Goal: Transaction & Acquisition: Obtain resource

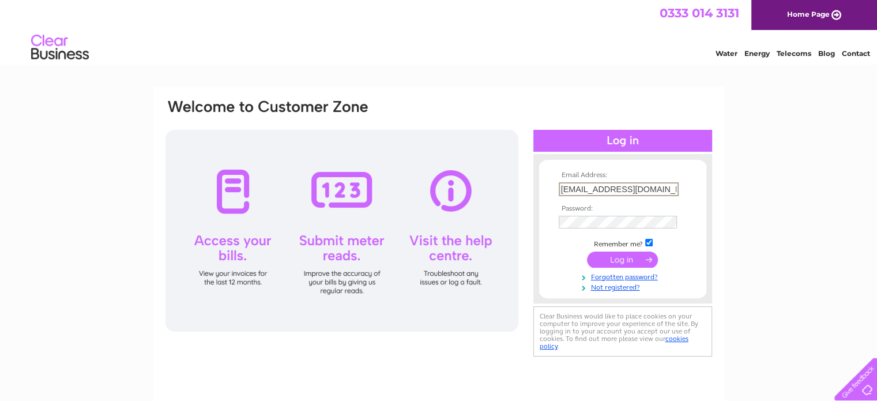
type input "[EMAIL_ADDRESS][DOMAIN_NAME]"
click at [650, 240] on input "checkbox" at bounding box center [648, 242] width 7 height 7
click at [650, 240] on input "checkbox" at bounding box center [648, 241] width 7 height 7
checkbox input "true"
click at [632, 257] on input "submit" at bounding box center [622, 258] width 71 height 16
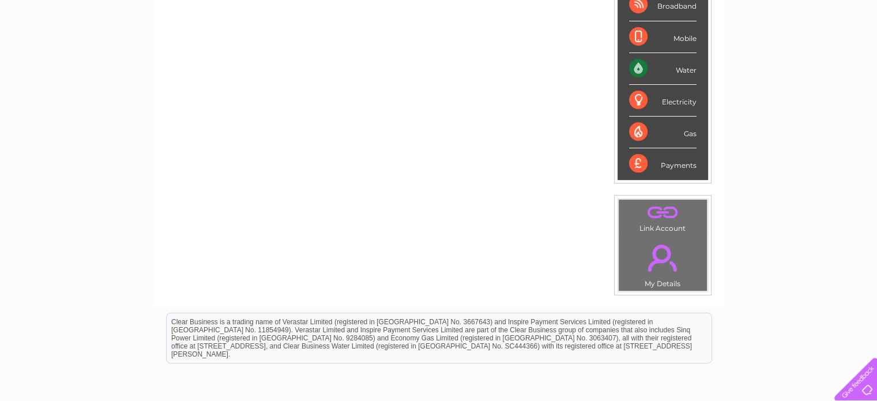
scroll to position [340, 0]
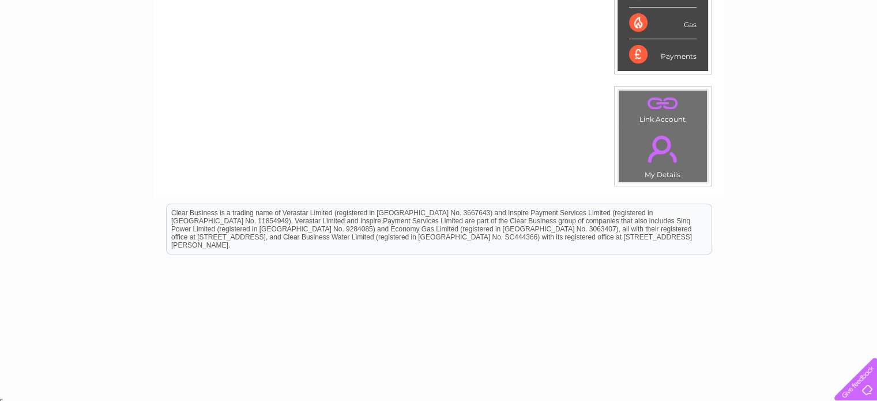
click at [657, 134] on link "." at bounding box center [663, 149] width 82 height 40
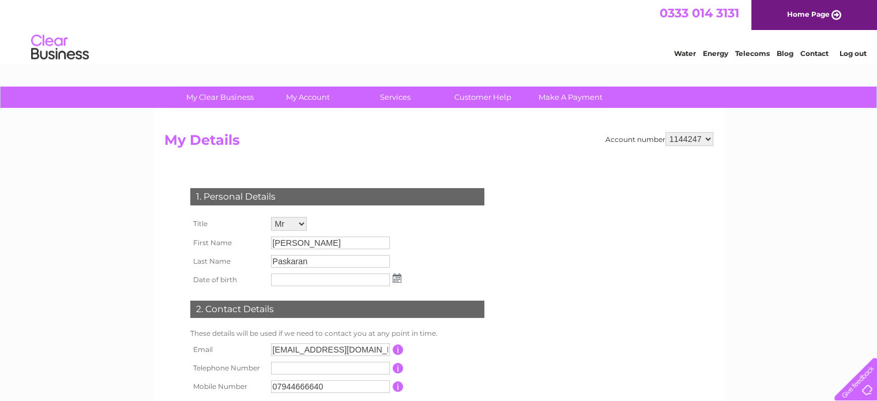
click at [706, 137] on select "1144247" at bounding box center [689, 139] width 48 height 14
click at [519, 144] on h2 "My Details" at bounding box center [438, 143] width 549 height 22
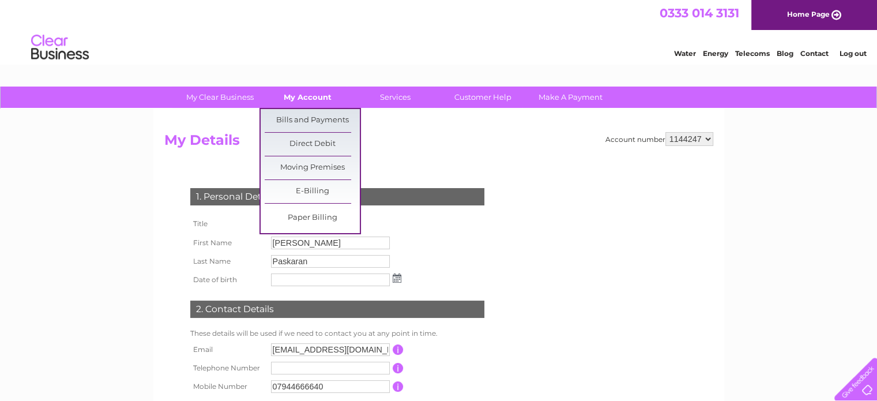
click at [310, 95] on link "My Account" at bounding box center [307, 97] width 95 height 21
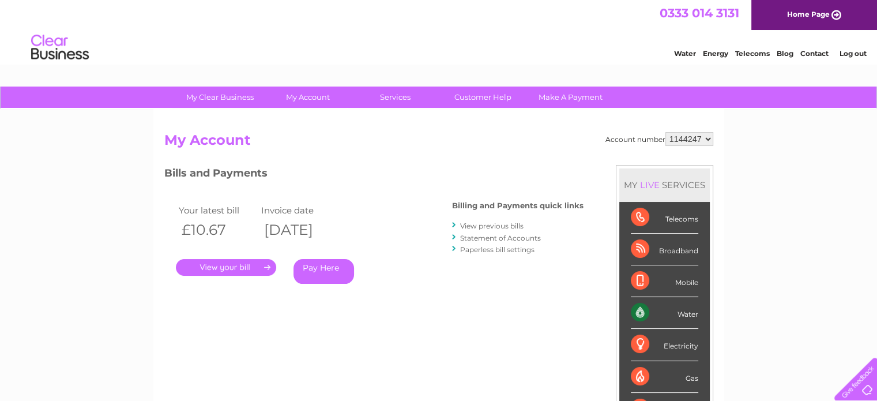
click at [480, 238] on link "Statement of Accounts" at bounding box center [500, 238] width 81 height 9
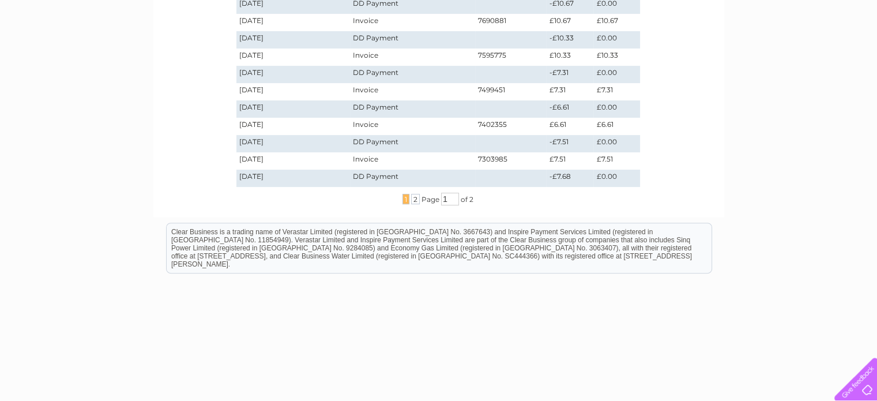
scroll to position [392, 0]
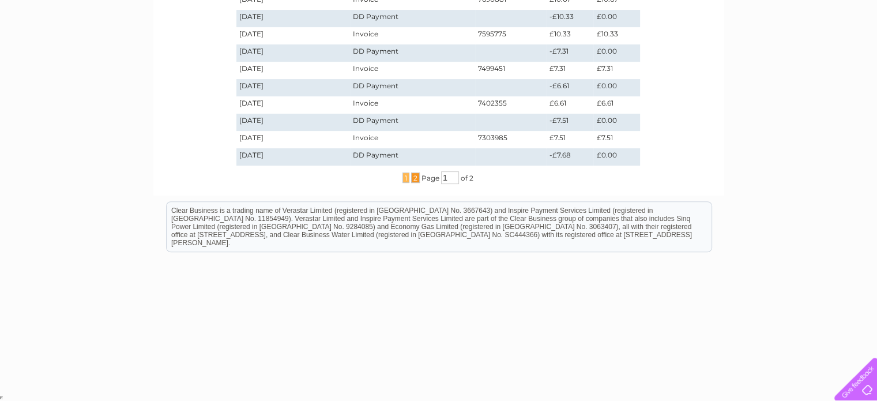
click at [411, 178] on span "2" at bounding box center [415, 177] width 9 height 10
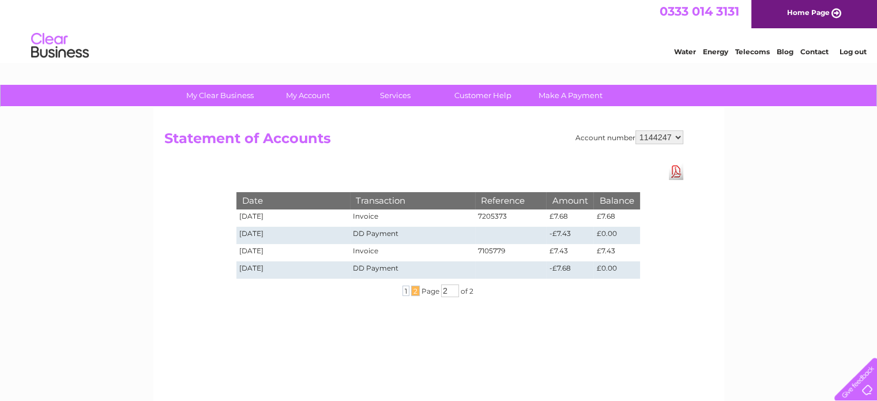
scroll to position [0, 0]
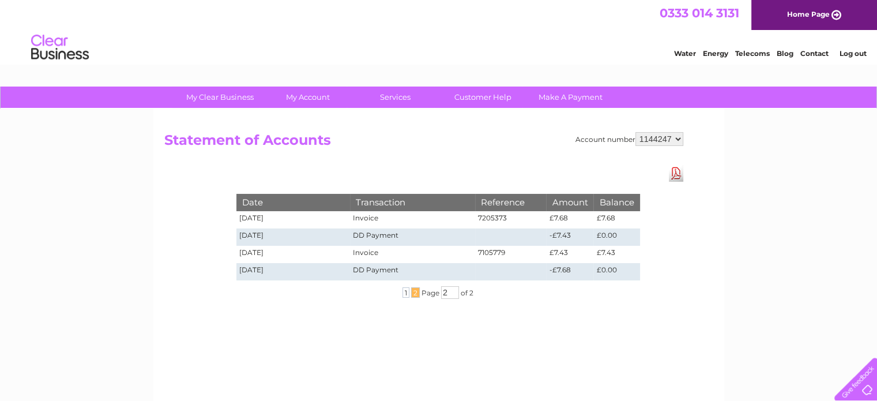
click at [680, 176] on link "Download Pdf" at bounding box center [676, 173] width 14 height 17
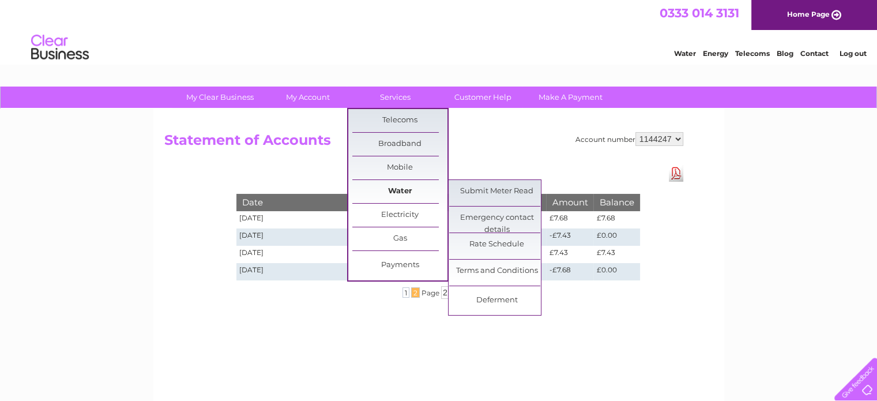
click at [404, 193] on link "Water" at bounding box center [399, 191] width 95 height 23
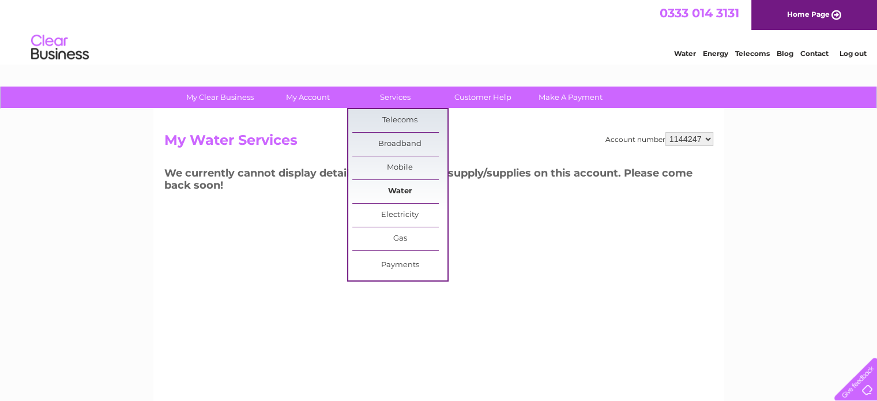
click at [397, 189] on link "Water" at bounding box center [399, 191] width 95 height 23
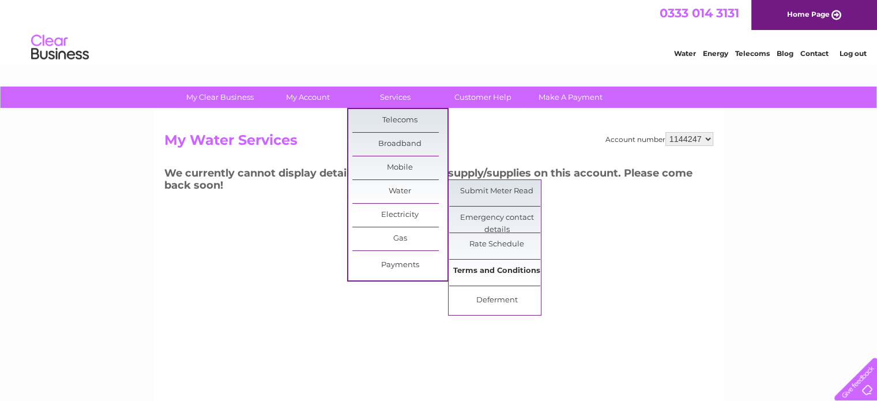
click at [490, 272] on link "Terms and Conditions" at bounding box center [496, 271] width 95 height 23
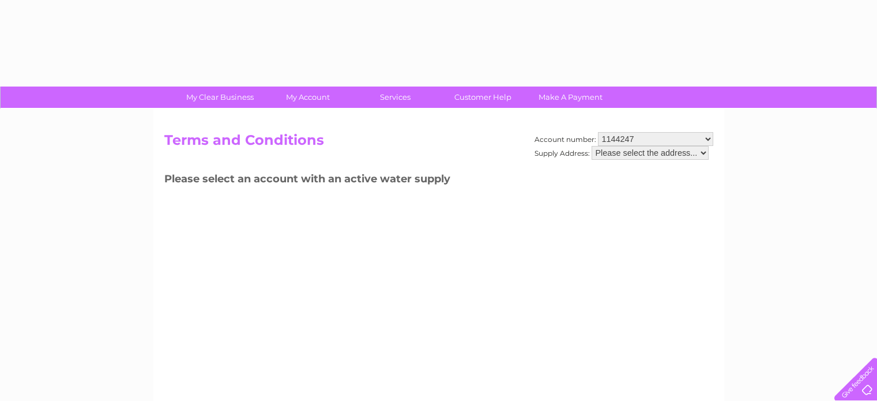
click at [704, 152] on select "Please select the address..." at bounding box center [650, 153] width 117 height 14
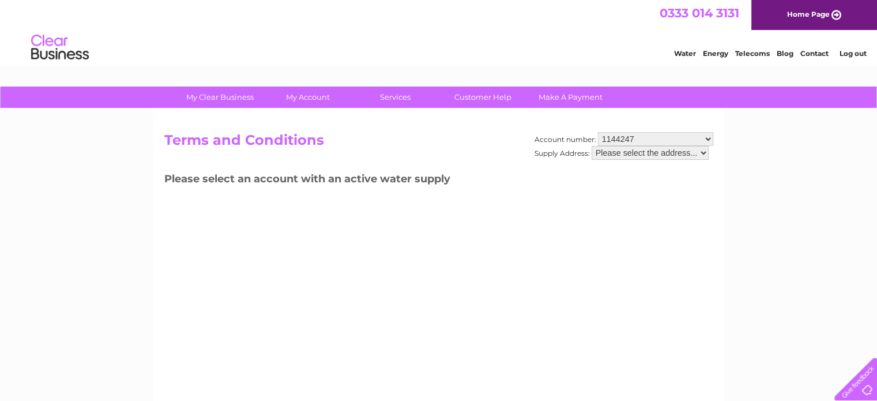
click at [701, 152] on select "Please select the address..." at bounding box center [650, 153] width 117 height 14
click at [708, 140] on select "1144247" at bounding box center [655, 139] width 115 height 14
click at [704, 150] on select "Please select the address..." at bounding box center [650, 153] width 117 height 14
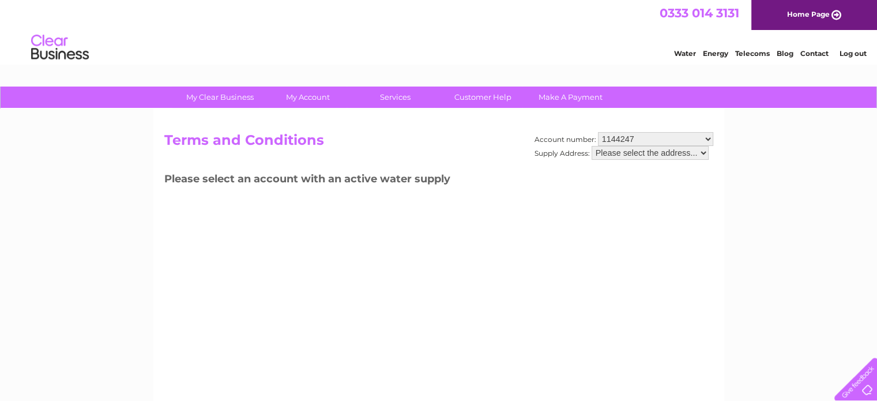
click at [592, 146] on select "Please select the address..." at bounding box center [650, 153] width 117 height 14
click at [702, 149] on select "Please select the address..." at bounding box center [650, 153] width 117 height 14
click at [704, 136] on select "1144247" at bounding box center [655, 139] width 115 height 14
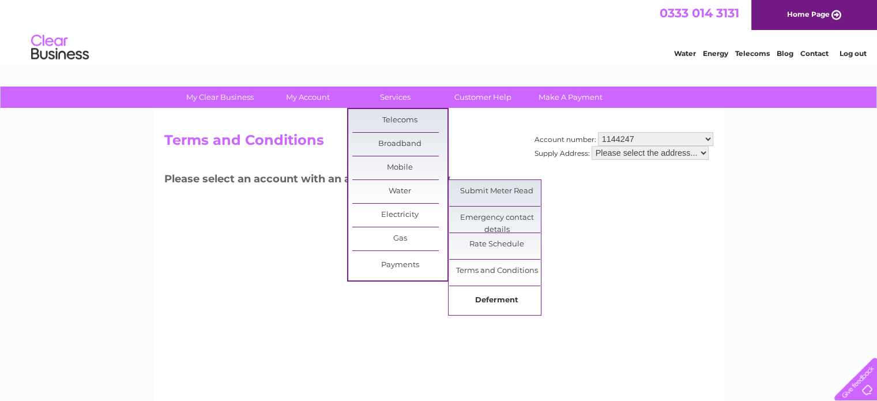
click at [512, 304] on link "Deferment" at bounding box center [496, 300] width 95 height 23
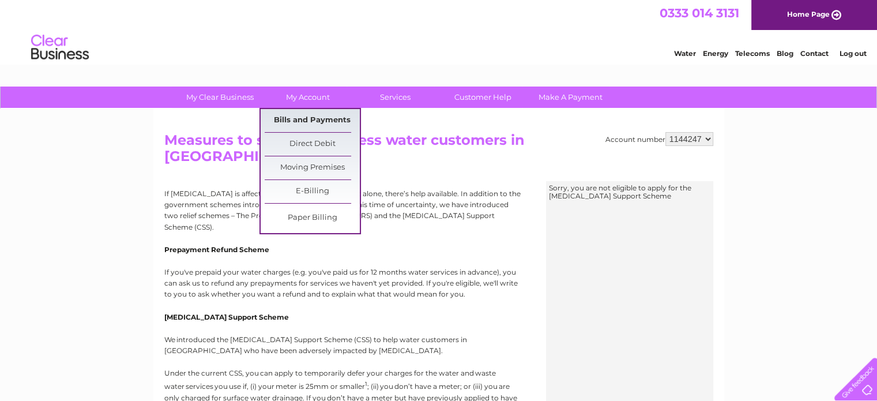
click at [316, 117] on link "Bills and Payments" at bounding box center [312, 120] width 95 height 23
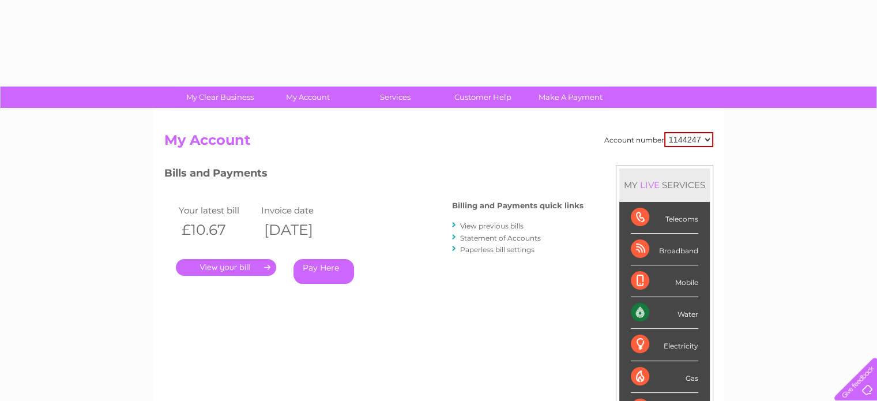
click at [482, 227] on link "View previous bills" at bounding box center [491, 225] width 63 height 9
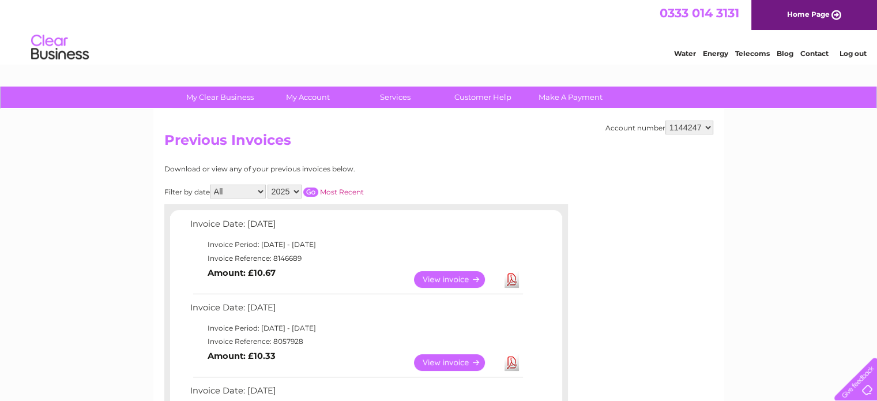
select select "2022"
click at [269, 185] on select "2025 2024 2023 2022" at bounding box center [285, 192] width 34 height 14
click at [314, 187] on input "button" at bounding box center [310, 191] width 15 height 9
click at [310, 191] on input "button" at bounding box center [310, 191] width 15 height 9
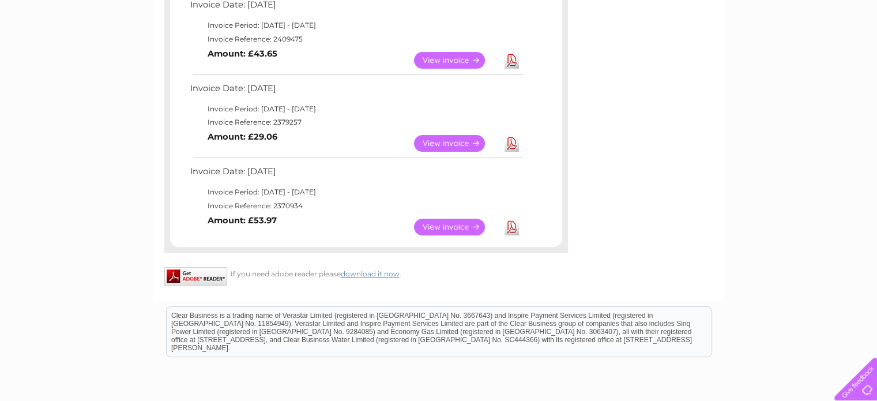
scroll to position [266, 0]
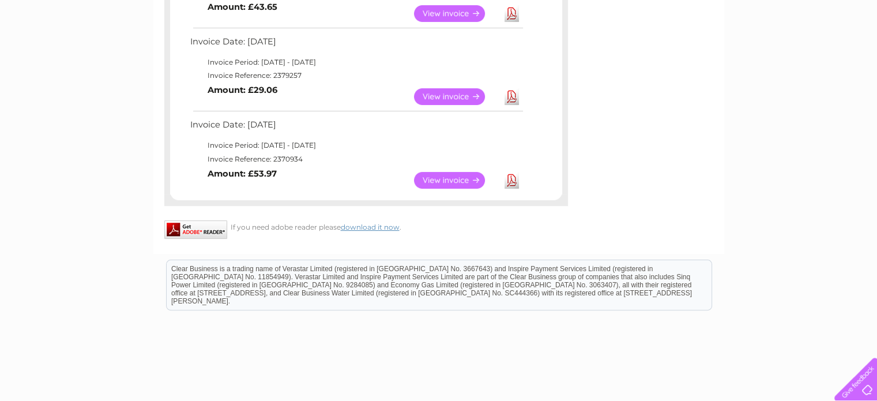
click at [452, 174] on link "View" at bounding box center [456, 180] width 85 height 17
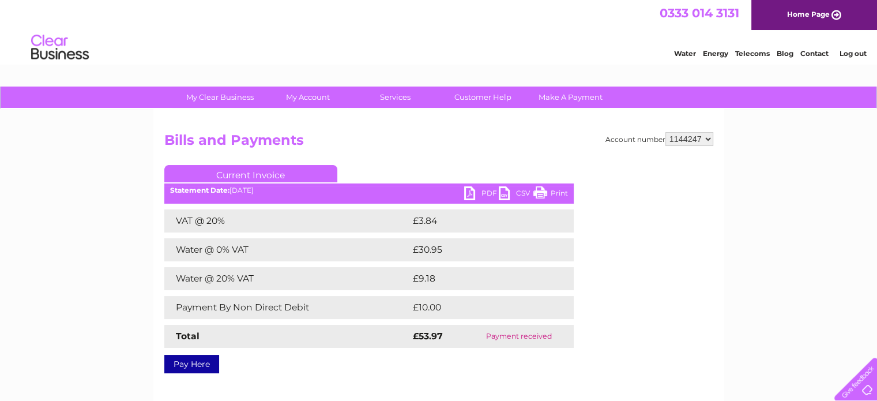
click at [469, 195] on link "PDF" at bounding box center [481, 194] width 35 height 17
click at [857, 54] on link "Log out" at bounding box center [852, 53] width 27 height 9
